Goal: Task Accomplishment & Management: Use online tool/utility

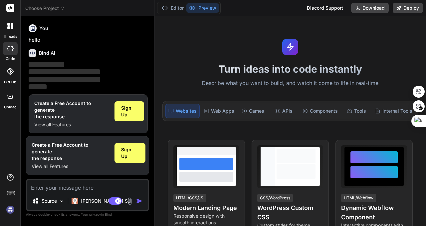
click at [9, 211] on img at bounding box center [10, 209] width 11 height 11
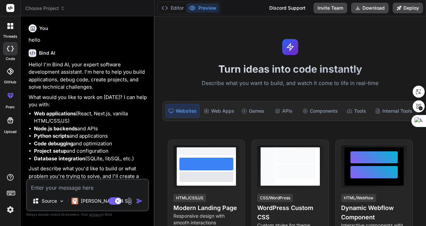
click at [53, 7] on span "Choose Project" at bounding box center [45, 8] width 40 height 7
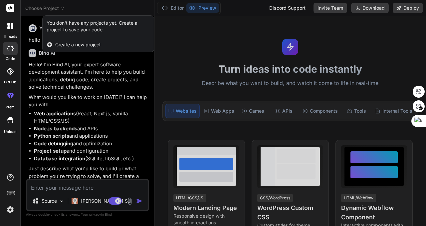
click at [54, 7] on div at bounding box center [213, 113] width 426 height 226
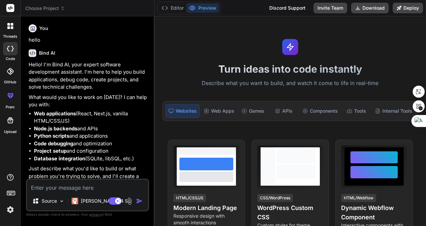
click at [11, 26] on icon at bounding box center [10, 26] width 6 height 6
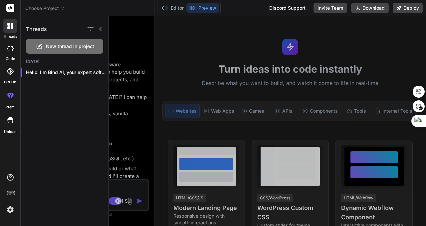
click at [11, 73] on icon at bounding box center [10, 71] width 7 height 7
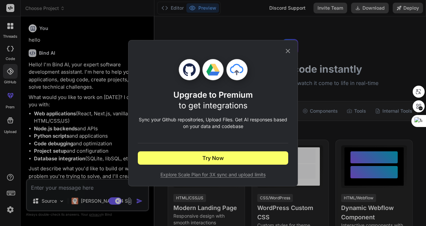
click at [288, 50] on icon at bounding box center [287, 50] width 7 height 7
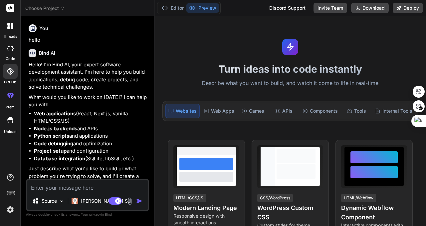
click at [11, 96] on icon at bounding box center [12, 96] width 3 height 3
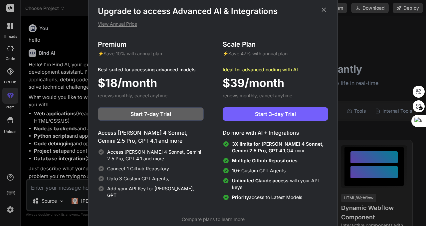
click at [324, 9] on icon at bounding box center [324, 10] width 4 height 4
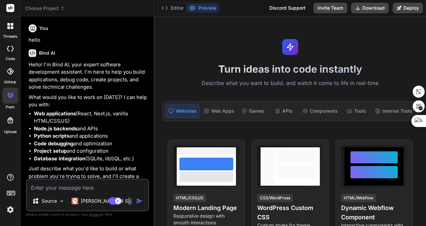
click at [10, 120] on icon at bounding box center [10, 120] width 8 height 8
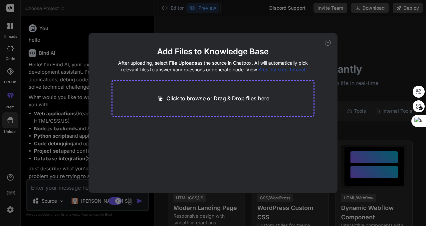
click at [326, 43] on icon at bounding box center [328, 43] width 6 height 6
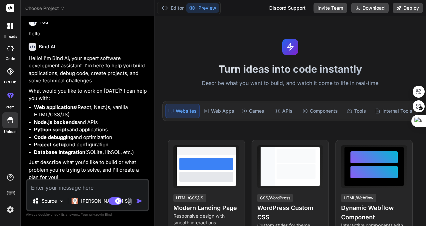
scroll to position [10, 0]
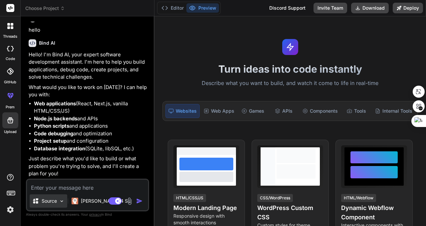
click at [49, 201] on p "Source" at bounding box center [49, 200] width 15 height 7
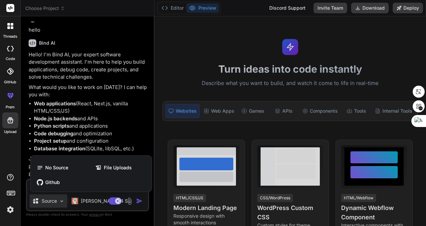
click at [50, 201] on div at bounding box center [213, 113] width 426 height 226
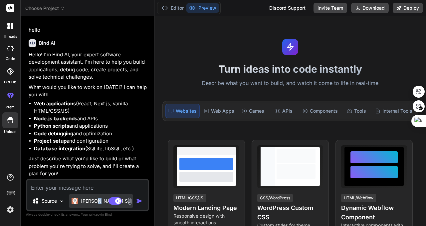
click at [97, 199] on p "Claude 4 S.." at bounding box center [106, 200] width 50 height 7
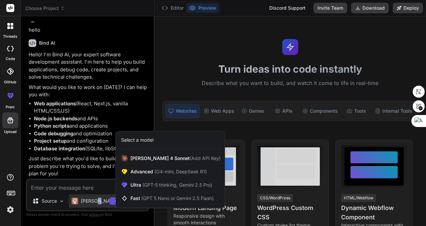
click at [96, 201] on div at bounding box center [213, 113] width 426 height 226
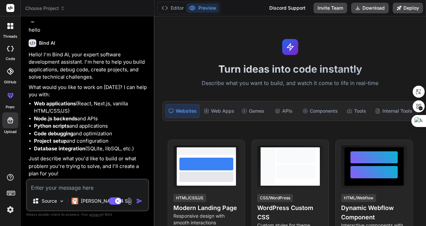
click at [140, 201] on img "button" at bounding box center [139, 200] width 7 height 7
click at [129, 201] on img at bounding box center [130, 201] width 8 height 8
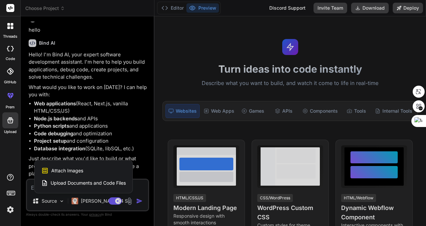
click at [141, 129] on div at bounding box center [213, 113] width 426 height 226
type textarea "x"
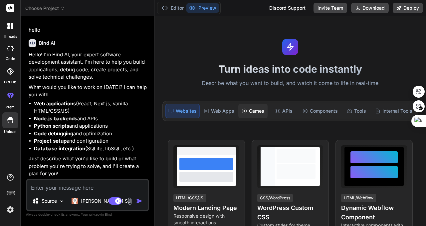
click at [257, 108] on div "Games" at bounding box center [252, 111] width 29 height 14
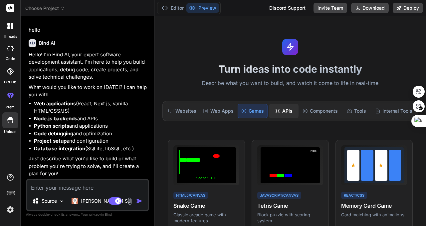
click at [282, 110] on div "APIs" at bounding box center [283, 111] width 29 height 14
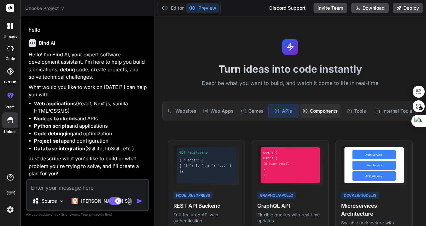
click at [320, 110] on div "Components" at bounding box center [320, 111] width 41 height 14
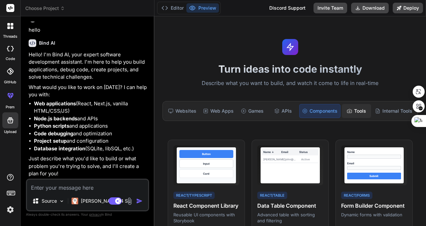
click at [355, 109] on div "Tools" at bounding box center [356, 111] width 29 height 14
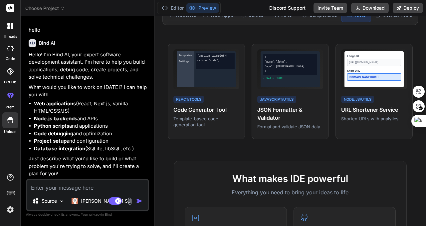
scroll to position [53, 0]
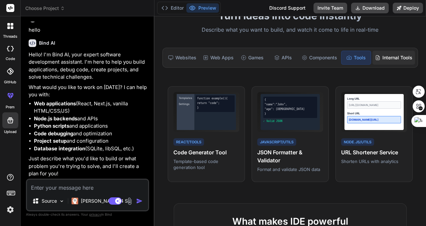
click at [385, 56] on div "Internal Tools" at bounding box center [393, 58] width 43 height 14
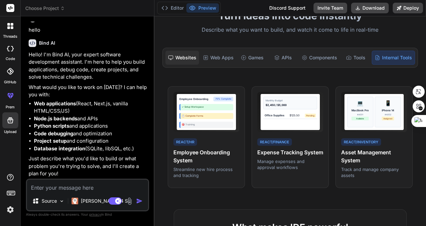
click at [185, 56] on div "Websites" at bounding box center [182, 58] width 34 height 14
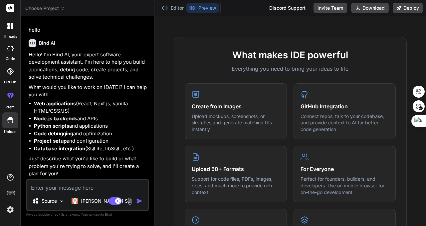
scroll to position [25, 0]
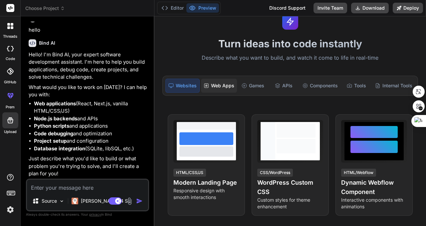
click at [221, 83] on div "Web Apps" at bounding box center [219, 86] width 36 height 14
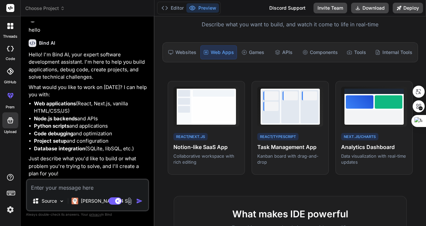
scroll to position [0, 0]
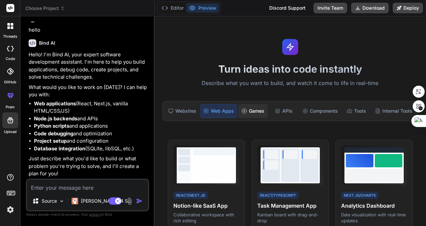
click at [250, 111] on div "Games" at bounding box center [252, 111] width 29 height 14
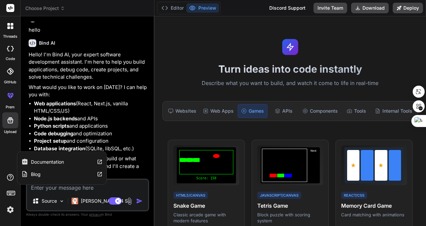
click at [10, 178] on icon at bounding box center [10, 177] width 8 height 8
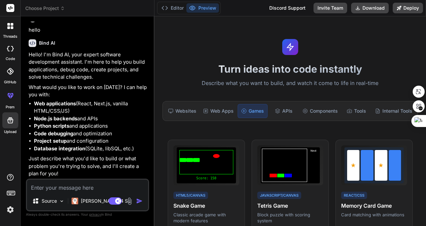
click at [9, 210] on img at bounding box center [10, 209] width 11 height 11
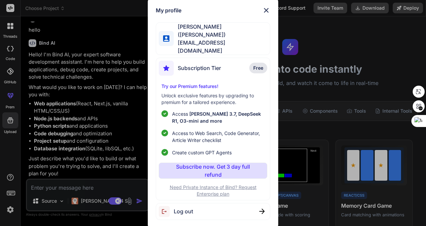
click at [267, 14] on img at bounding box center [266, 10] width 8 height 8
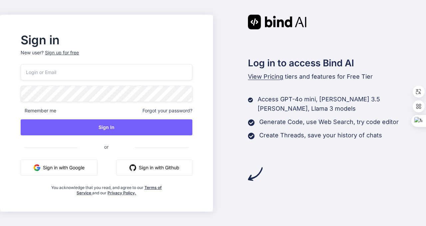
click at [71, 166] on button "Sign in with Google" at bounding box center [59, 167] width 77 height 16
